Goal: Submit feedback/report problem

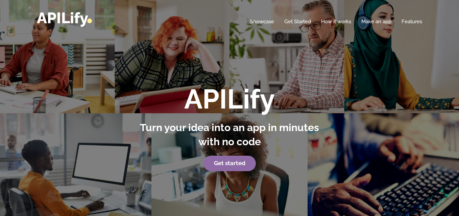
click at [205, 164] on p "Get started" at bounding box center [229, 164] width 187 height 16
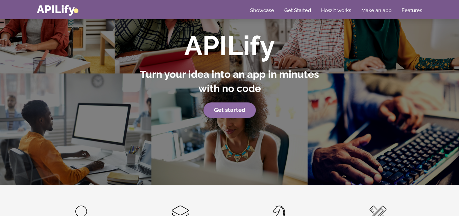
scroll to position [20, 0]
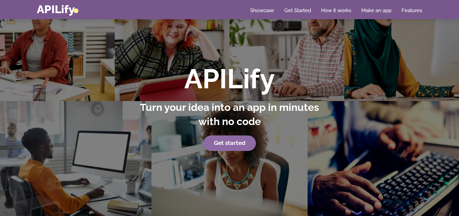
click at [228, 144] on strong "Get started" at bounding box center [229, 143] width 31 height 7
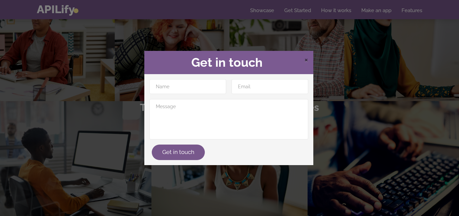
click at [305, 60] on span "×" at bounding box center [306, 59] width 4 height 10
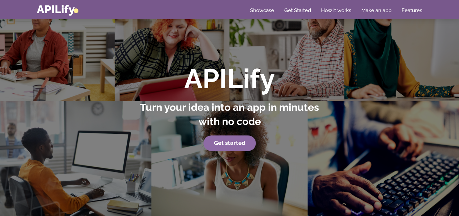
click at [238, 143] on strong "Get started" at bounding box center [229, 143] width 31 height 7
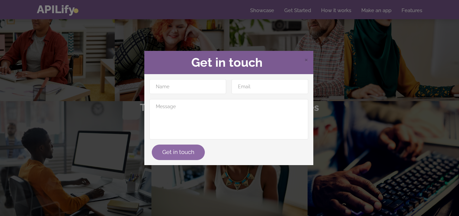
click at [184, 150] on button "Get in touch" at bounding box center [178, 153] width 53 height 16
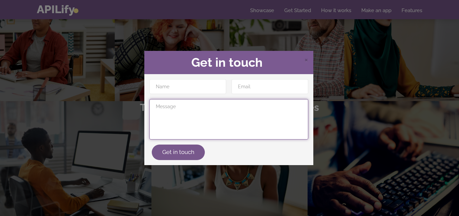
click at [186, 107] on textarea at bounding box center [228, 119] width 159 height 41
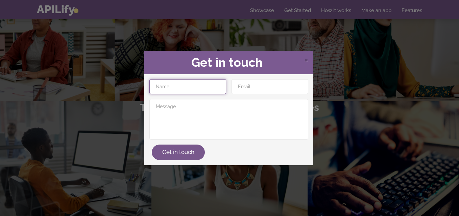
click at [179, 89] on input "text" at bounding box center [187, 86] width 77 height 15
type input "hi"
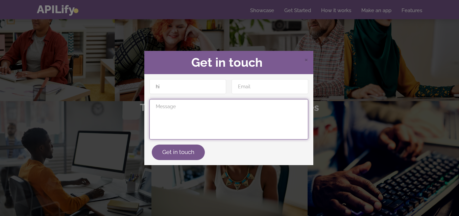
click at [170, 112] on textarea at bounding box center [228, 119] width 159 height 41
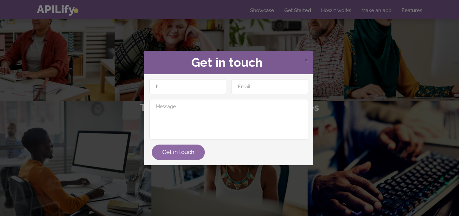
click at [176, 153] on button "Get in touch" at bounding box center [178, 153] width 53 height 16
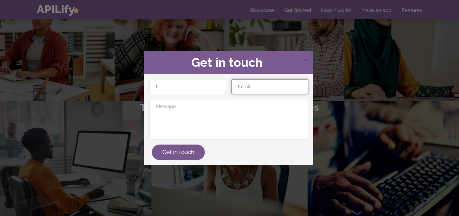
click at [258, 88] on input "email" at bounding box center [269, 86] width 77 height 15
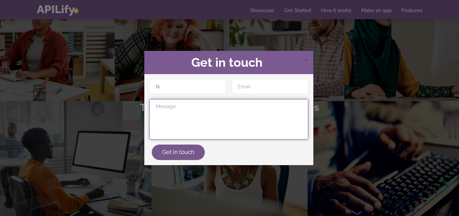
drag, startPoint x: 248, startPoint y: 108, endPoint x: 245, endPoint y: 116, distance: 8.0
click at [245, 111] on textarea at bounding box center [228, 119] width 159 height 41
click at [245, 120] on textarea at bounding box center [228, 119] width 159 height 41
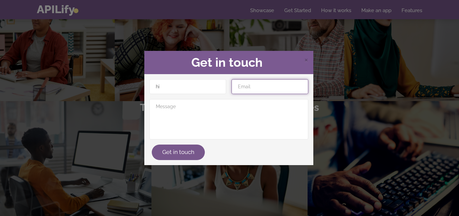
click at [246, 89] on input "email" at bounding box center [269, 86] width 77 height 15
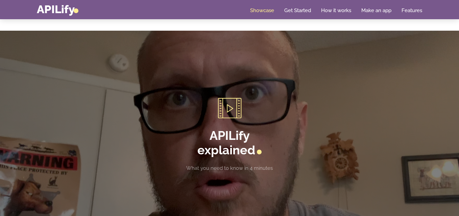
scroll to position [807, 0]
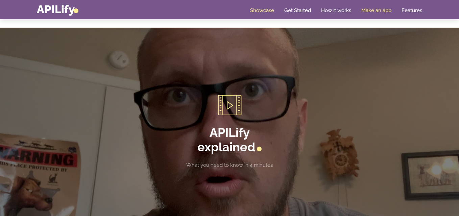
click at [374, 7] on link "Make an app" at bounding box center [376, 10] width 30 height 7
